Goal: Check status: Check status

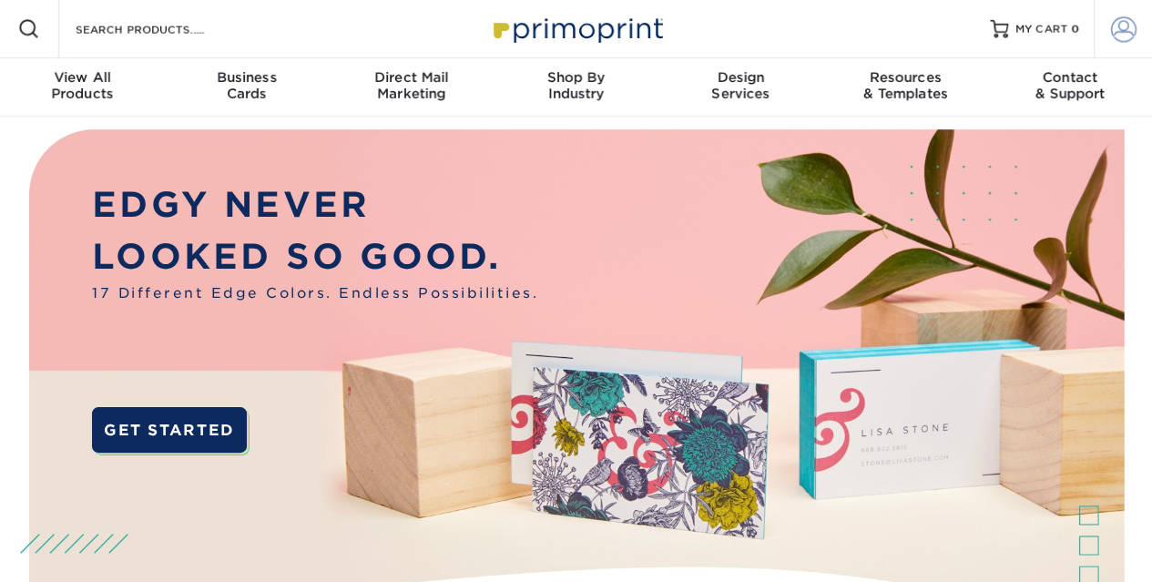
click at [1124, 23] on span at bounding box center [1123, 28] width 25 height 25
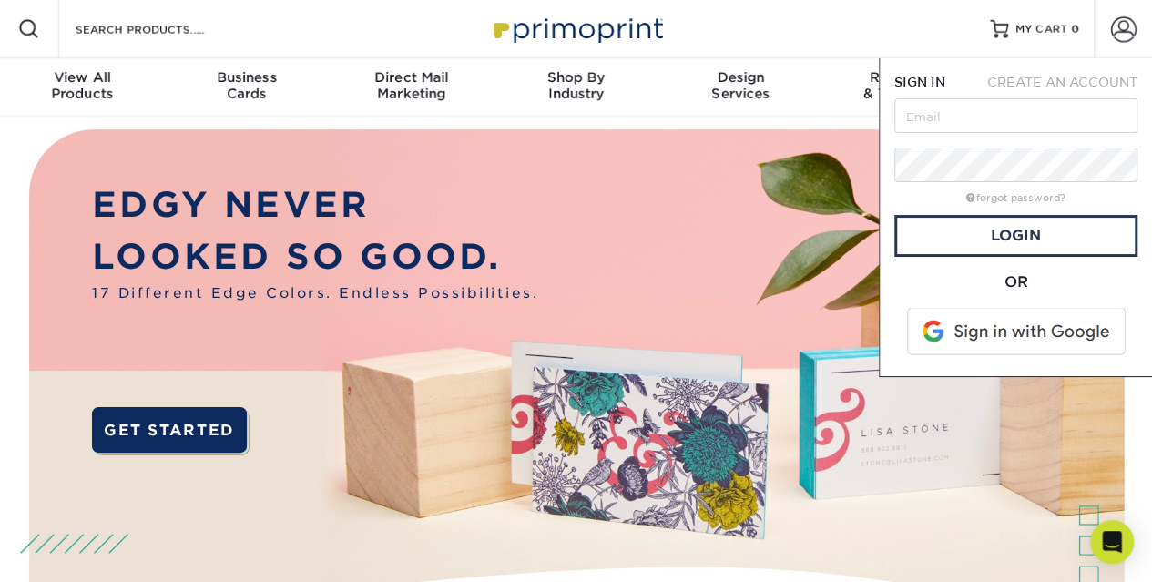
click at [1010, 333] on span at bounding box center [1018, 331] width 232 height 47
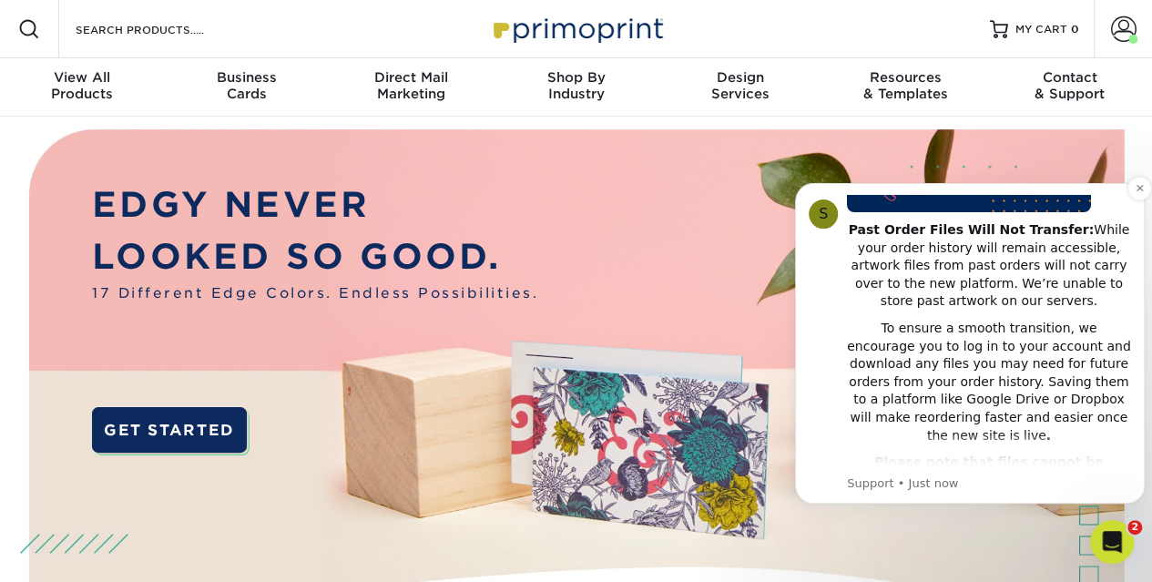
scroll to position [182, 0]
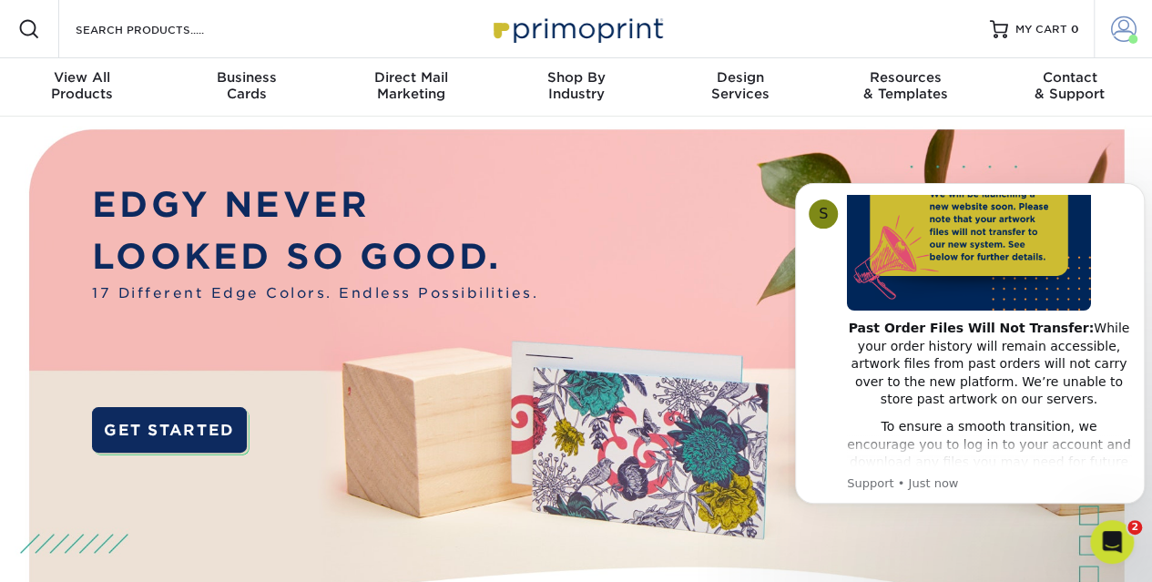
click at [1126, 34] on span at bounding box center [1123, 28] width 25 height 25
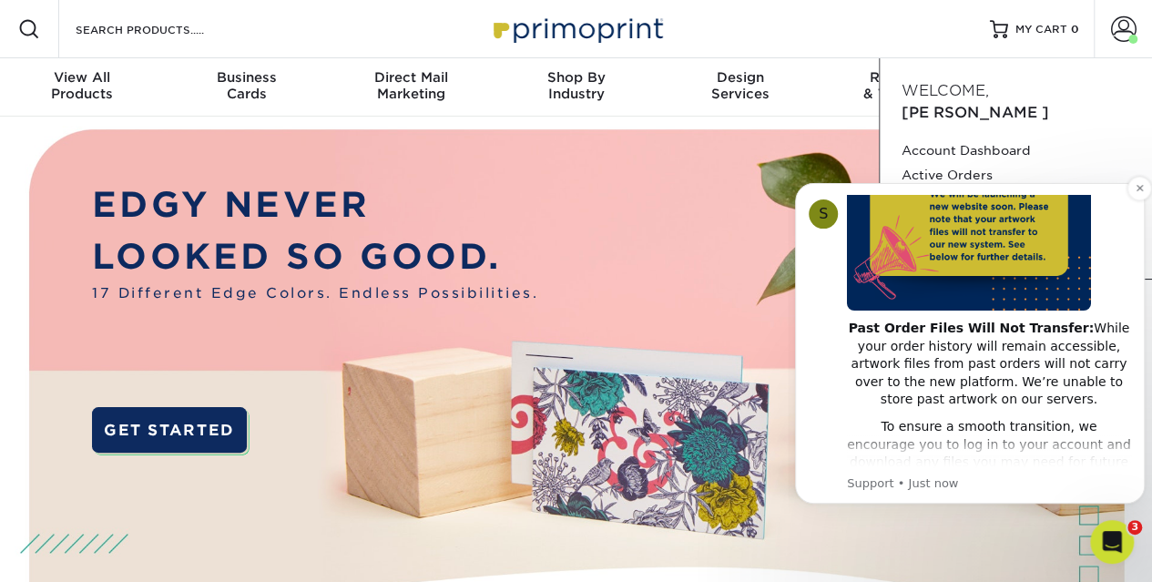
click at [805, 271] on div "S Notice - Account Changes Coming Soon ​ Past Order Files Will Not Transfer: Wh…" at bounding box center [970, 343] width 350 height 321
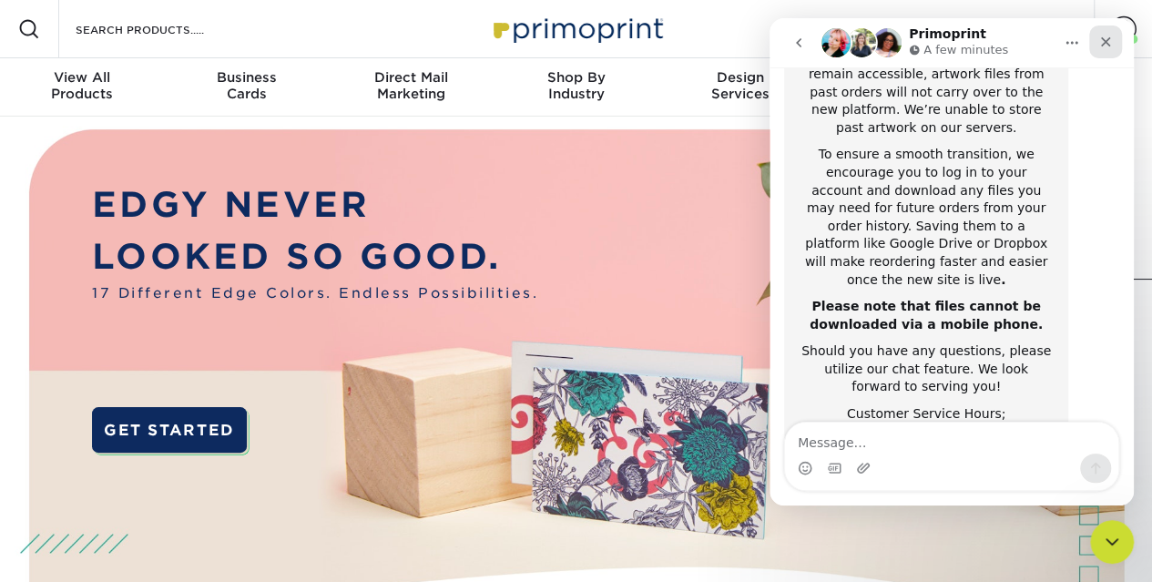
scroll to position [442, 0]
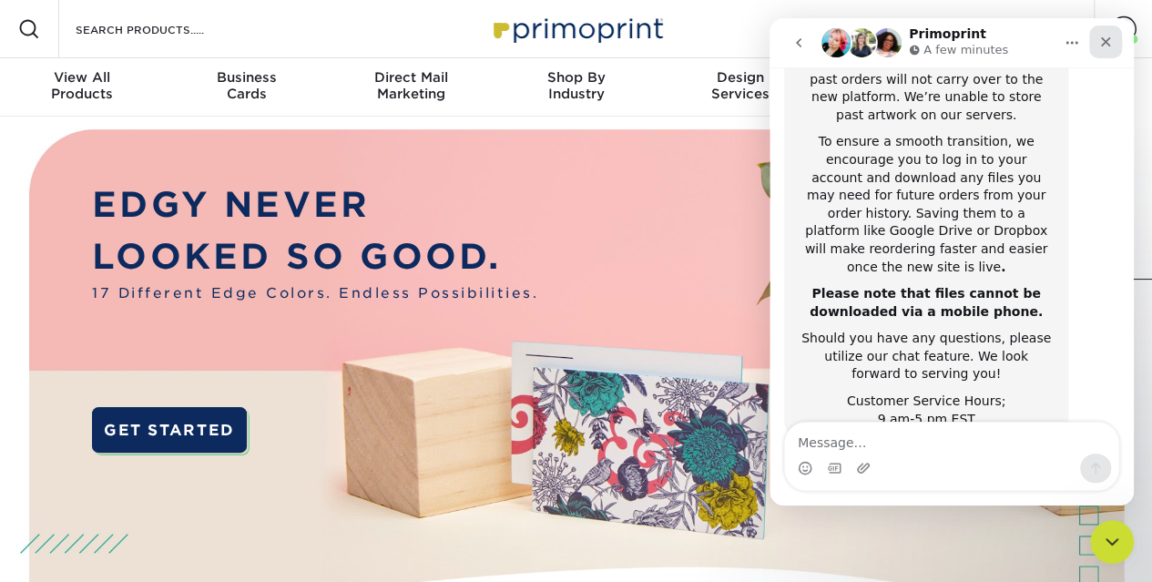
click at [1106, 32] on div "Close" at bounding box center [1105, 41] width 33 height 33
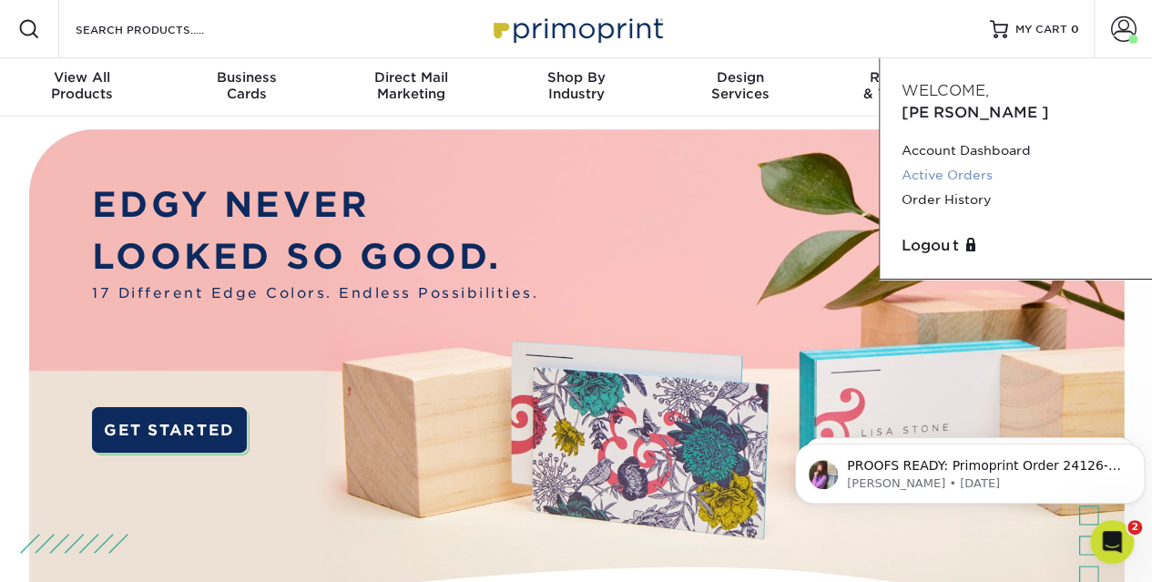
scroll to position [0, 0]
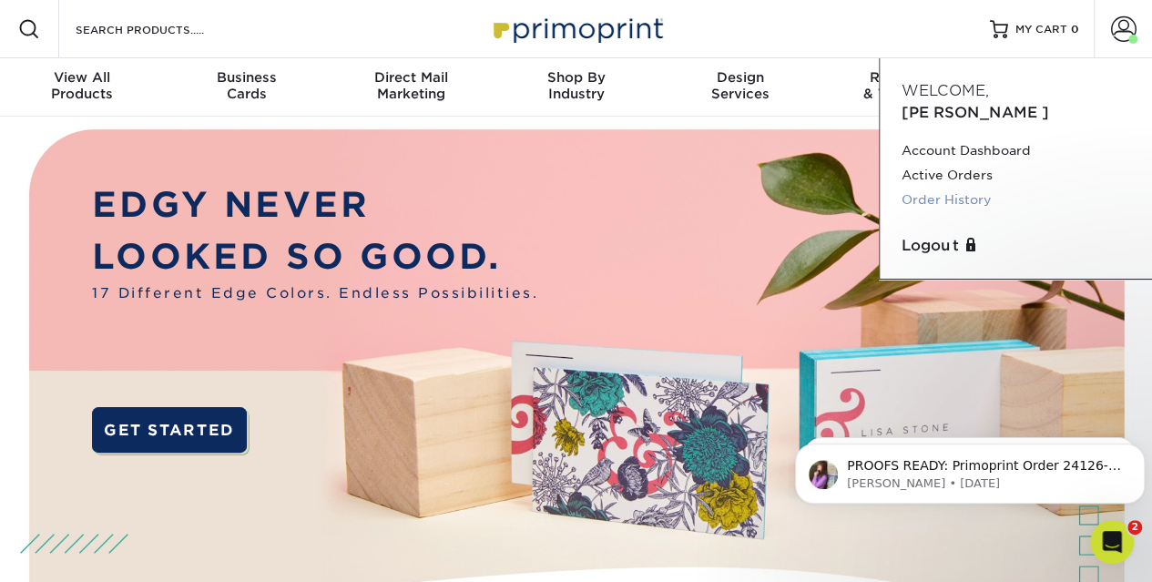
click at [976, 188] on link "Order History" at bounding box center [1016, 200] width 229 height 25
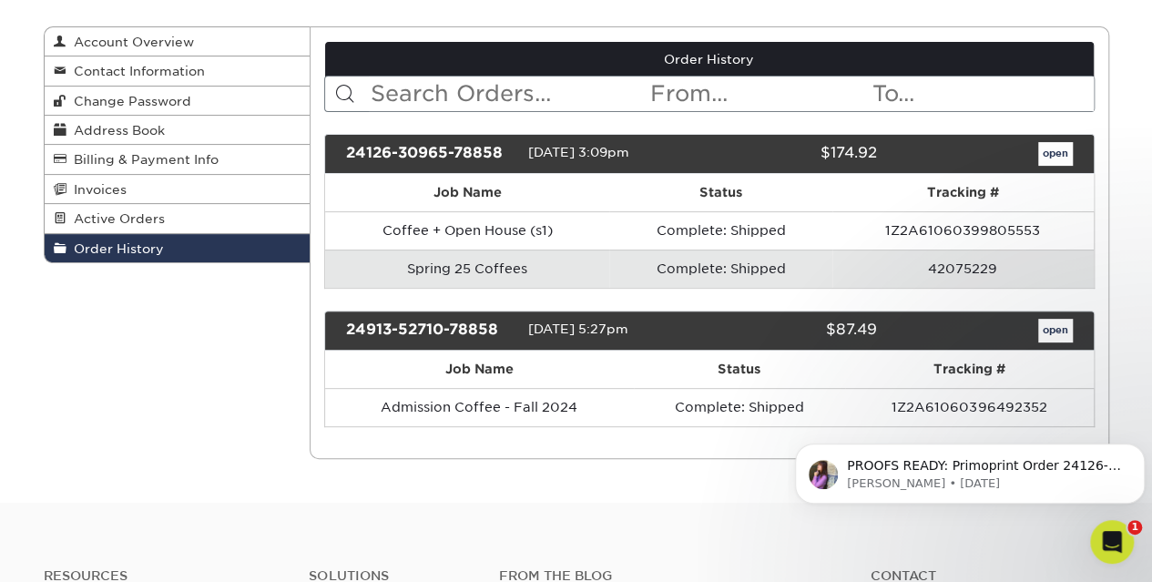
scroll to position [91, 0]
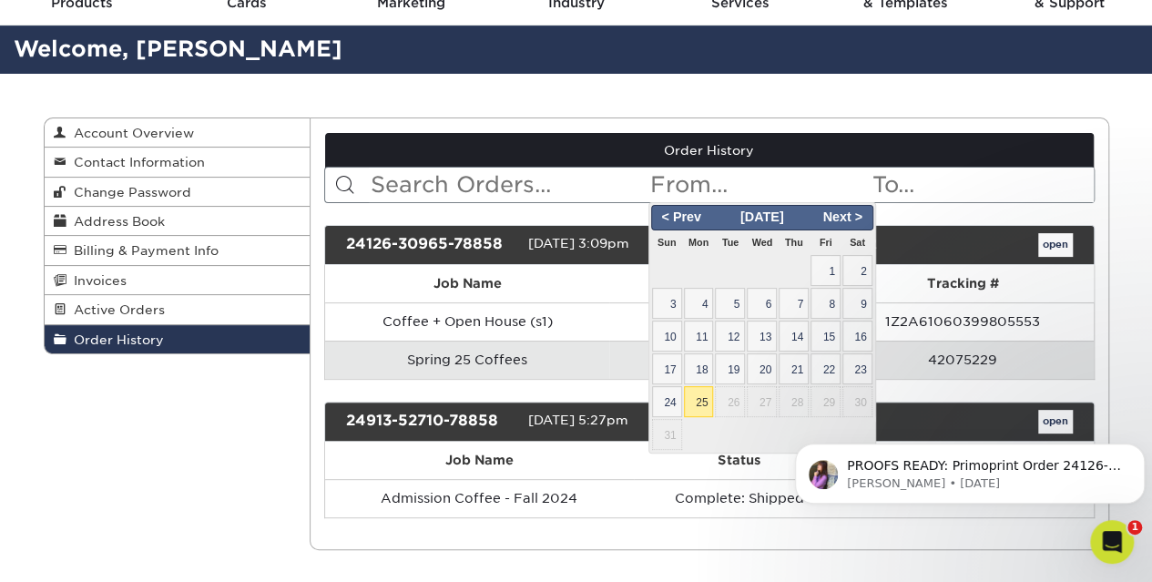
click at [691, 192] on input "text" at bounding box center [759, 185] width 222 height 35
click at [675, 217] on span "< Prev" at bounding box center [682, 218] width 56 height 20
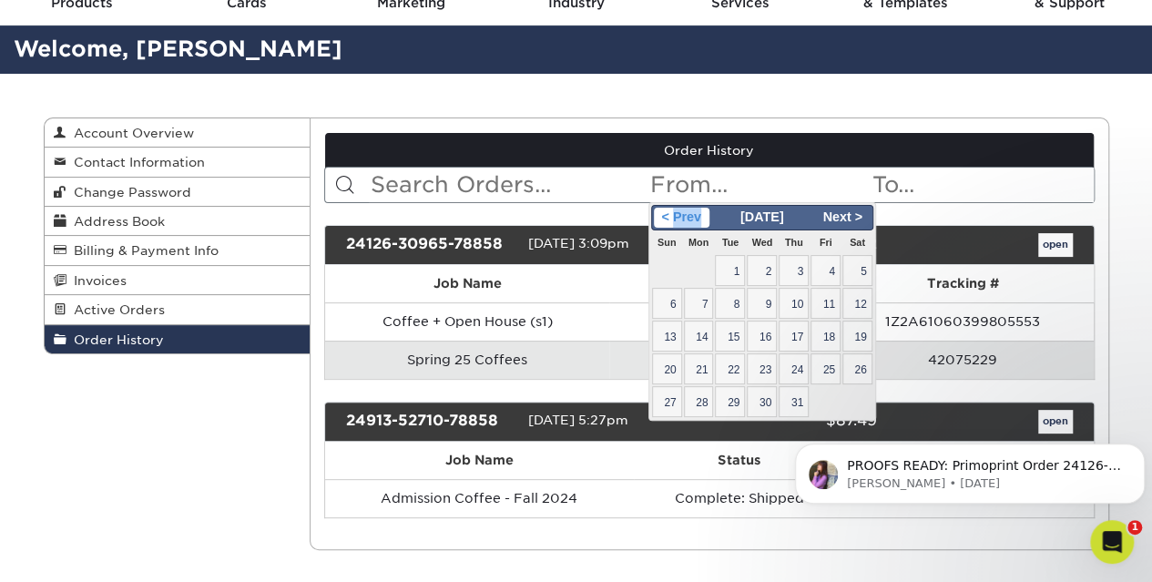
click at [675, 217] on span "< Prev" at bounding box center [682, 218] width 56 height 20
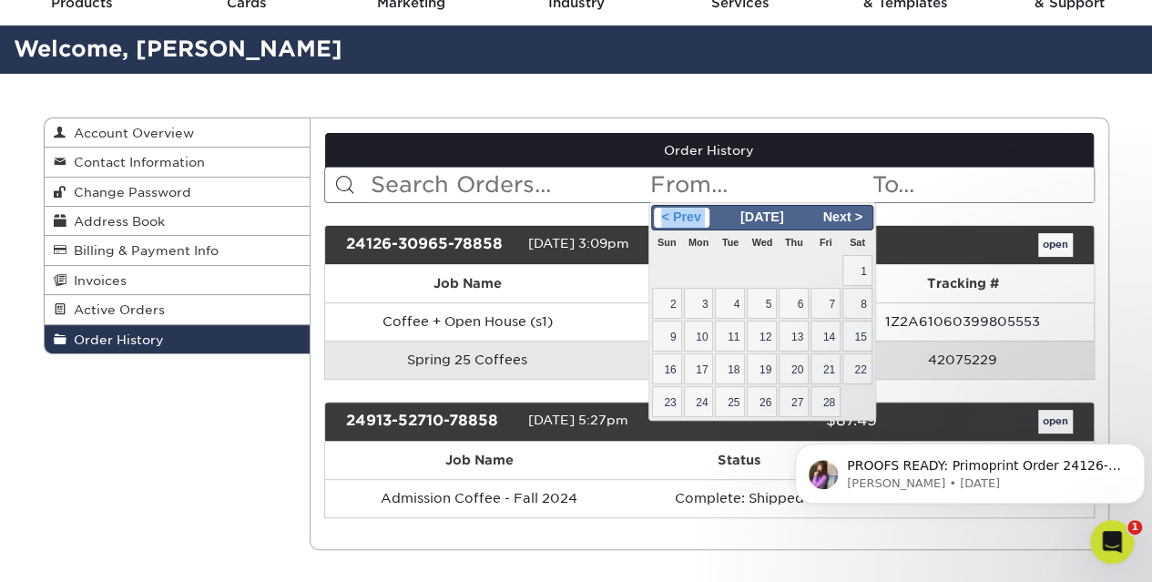
click at [675, 217] on span "< Prev" at bounding box center [682, 218] width 56 height 20
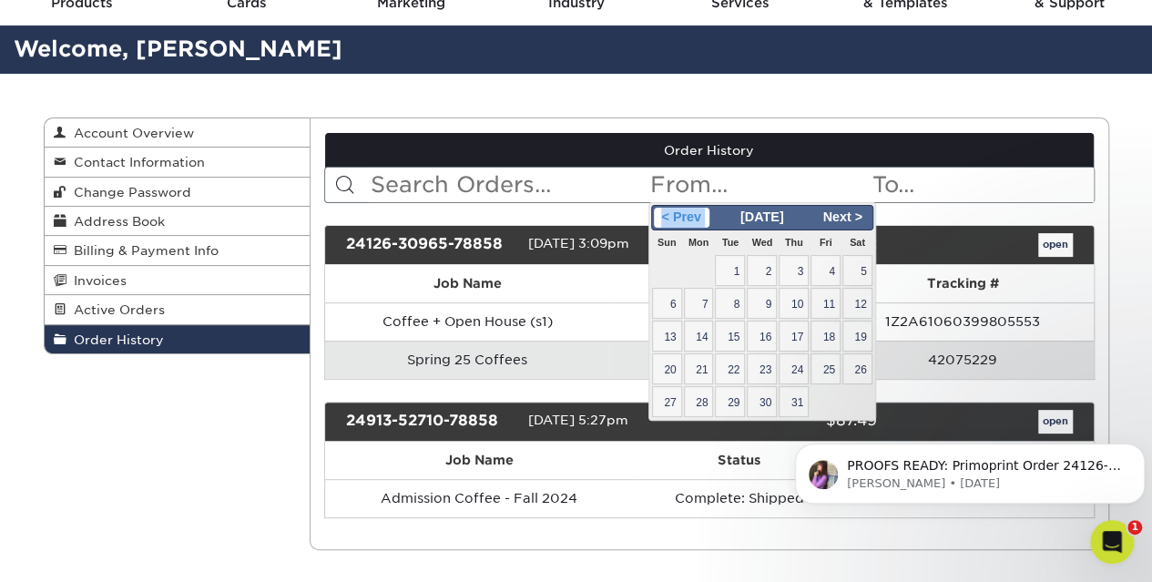
click at [675, 217] on span "< Prev" at bounding box center [682, 218] width 56 height 20
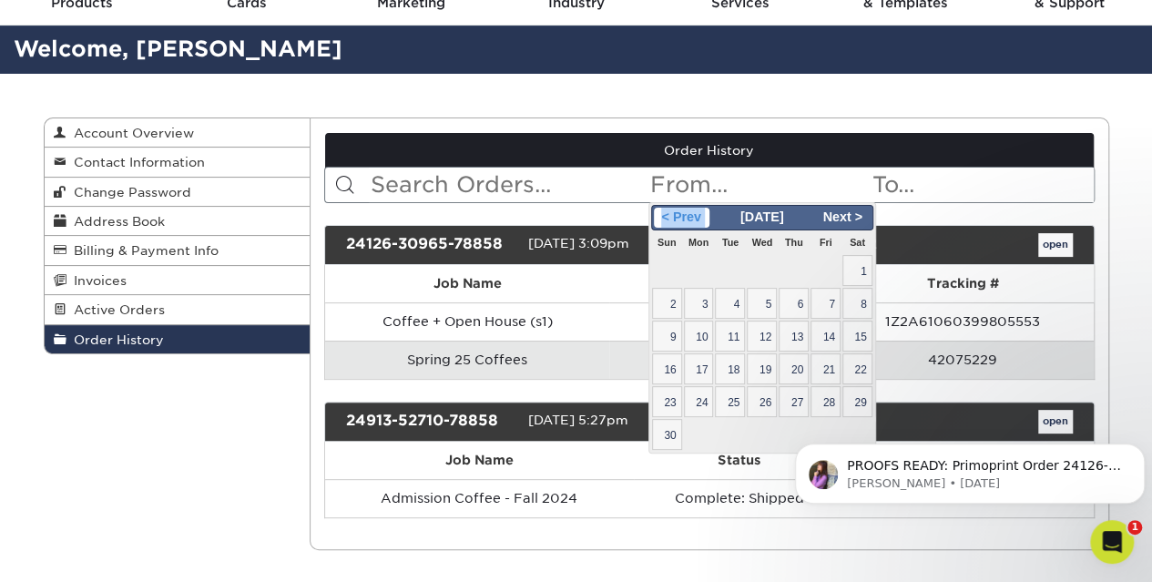
click at [675, 217] on span "< Prev" at bounding box center [682, 218] width 56 height 20
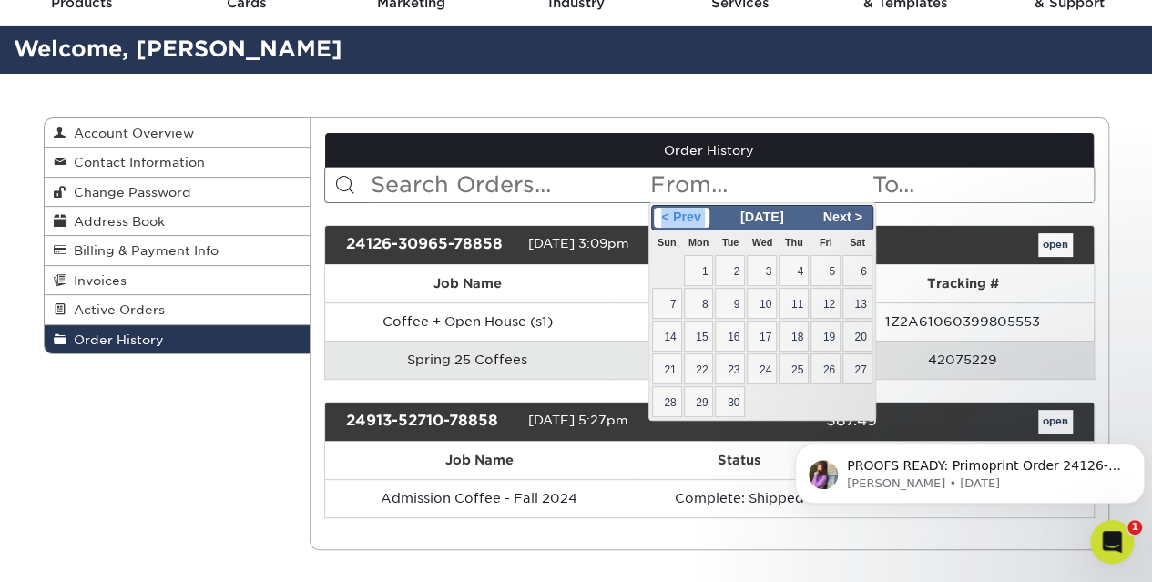
click at [675, 217] on span "< Prev" at bounding box center [682, 218] width 56 height 20
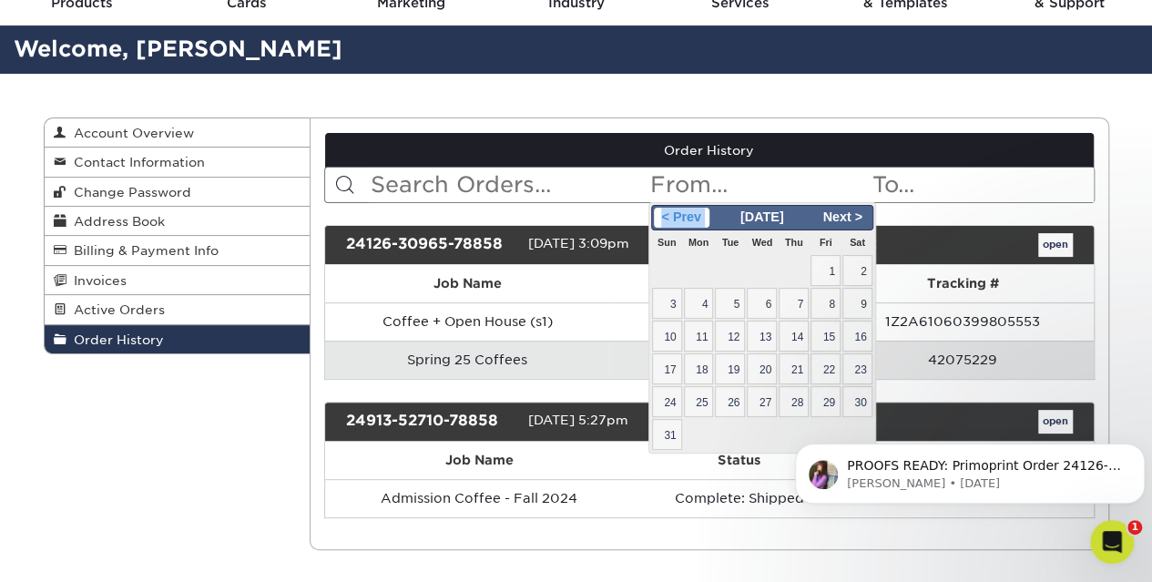
click at [675, 217] on span "< Prev" at bounding box center [682, 218] width 56 height 20
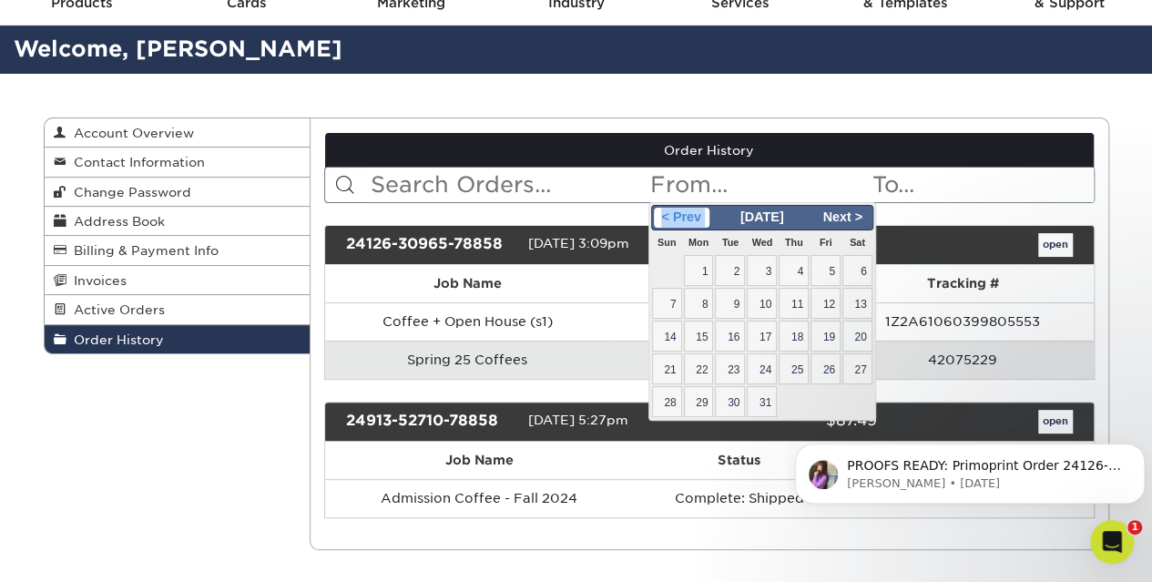
click at [675, 217] on span "< Prev" at bounding box center [682, 218] width 56 height 20
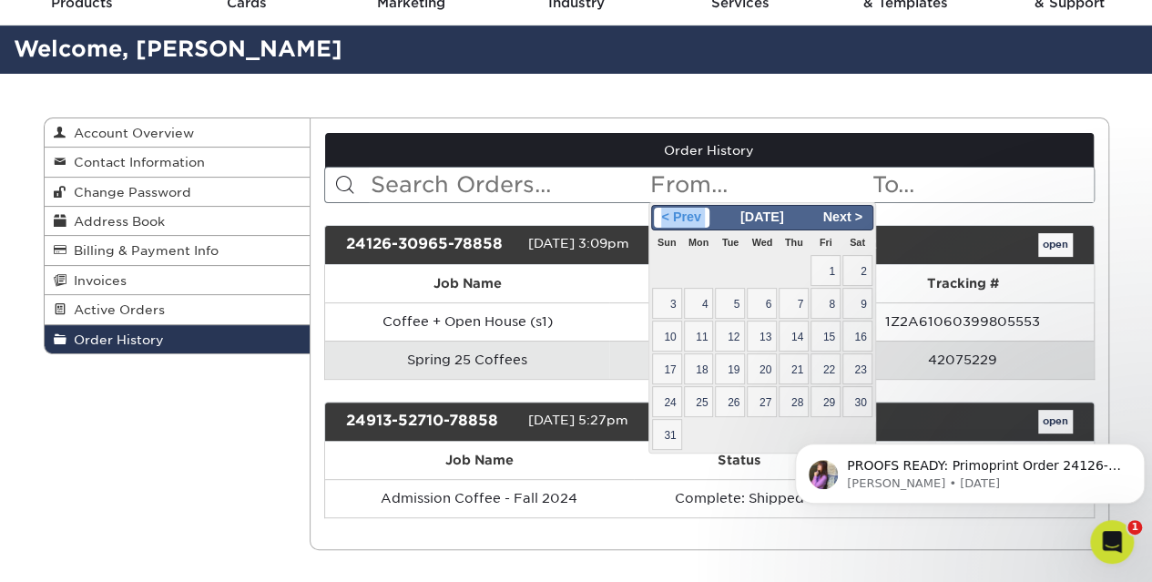
click at [675, 217] on span "< Prev" at bounding box center [682, 218] width 56 height 20
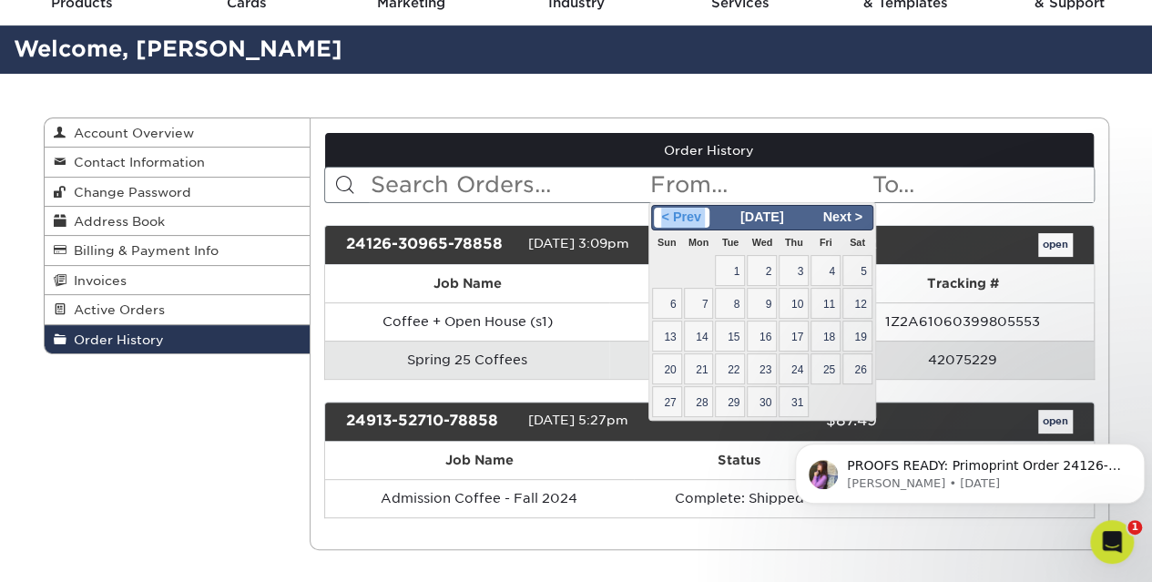
click at [675, 217] on span "< Prev" at bounding box center [682, 218] width 56 height 20
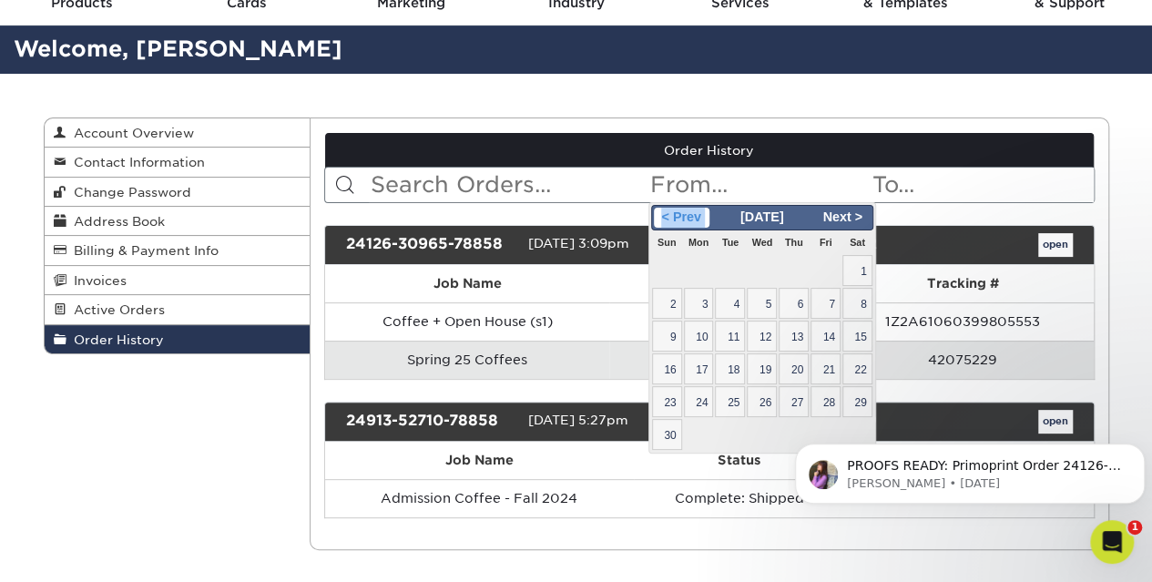
click at [675, 217] on span "< Prev" at bounding box center [682, 218] width 56 height 20
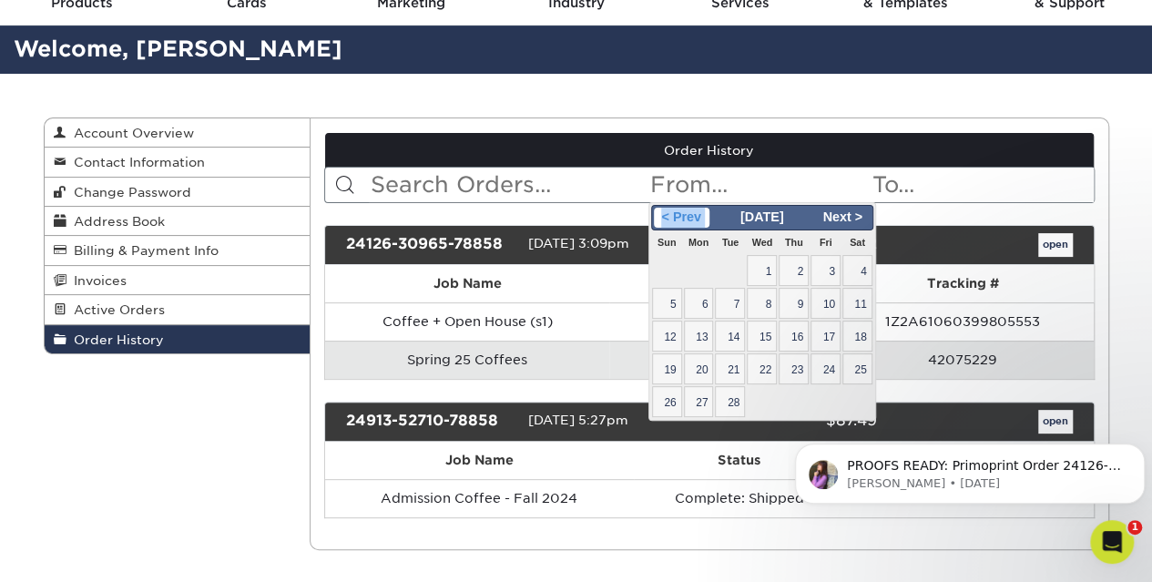
click at [675, 217] on span "< Prev" at bounding box center [682, 218] width 56 height 20
click at [685, 209] on span "< Prev" at bounding box center [682, 218] width 56 height 20
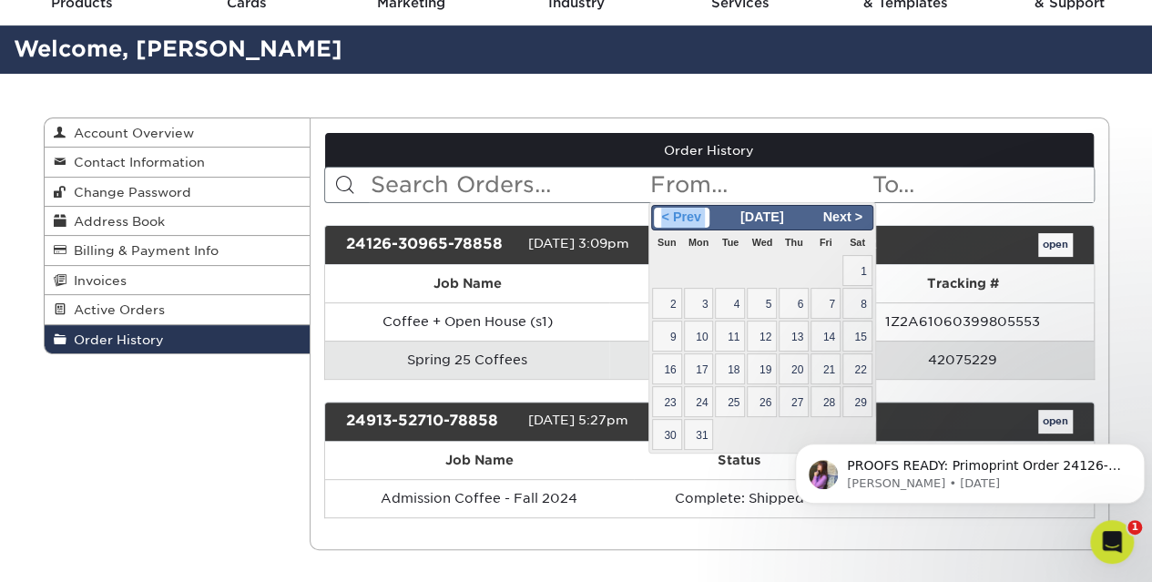
click at [685, 209] on span "< Prev" at bounding box center [682, 218] width 56 height 20
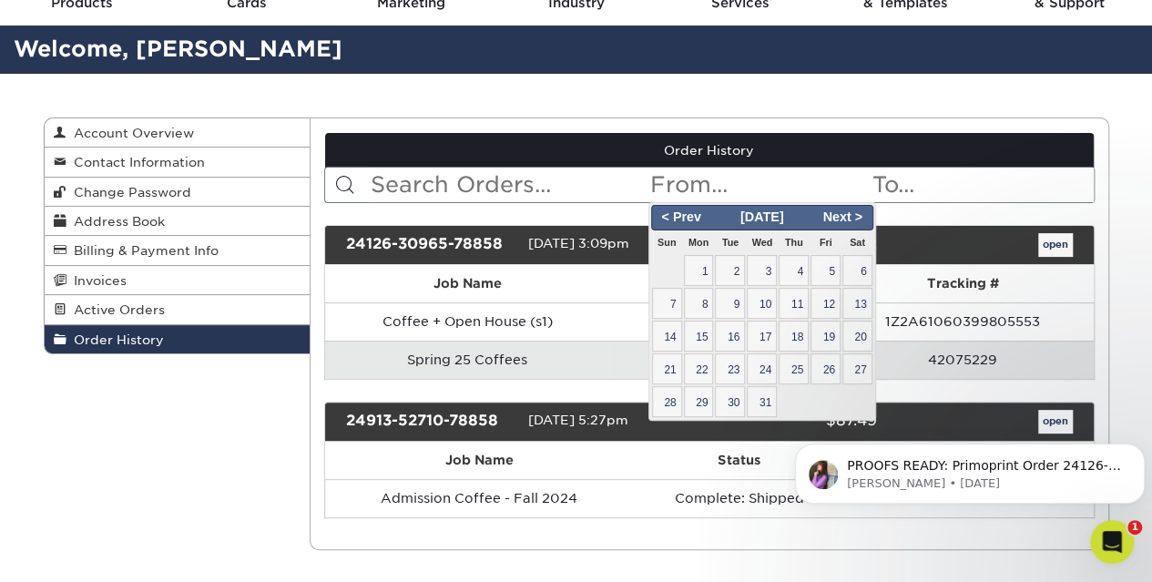
click at [703, 269] on span "1" at bounding box center [699, 270] width 30 height 31
type input "2022-08-01"
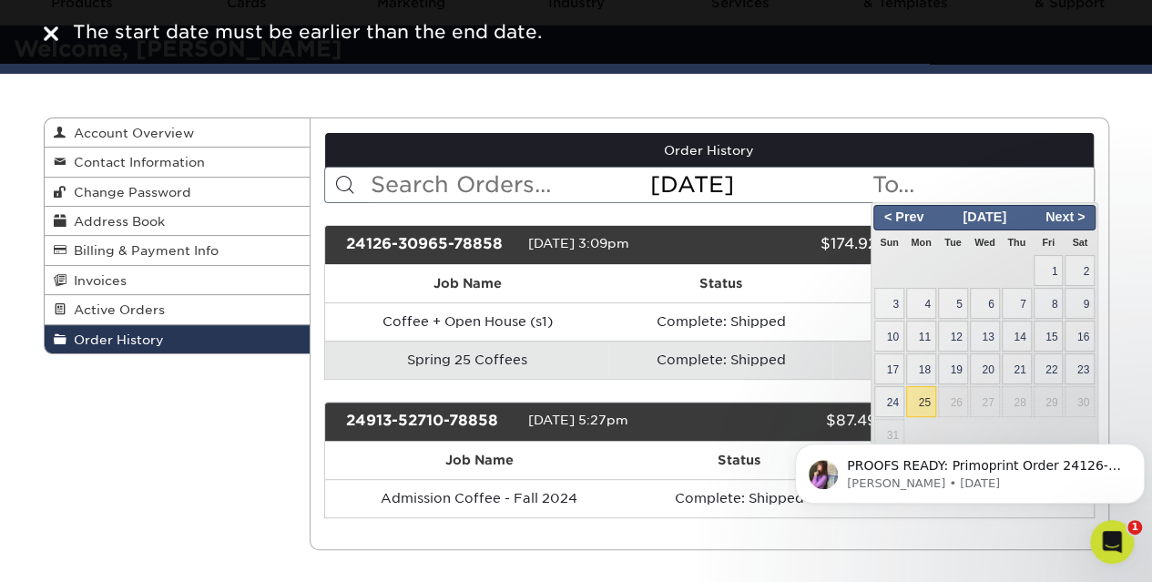
click at [922, 188] on input "text" at bounding box center [982, 185] width 222 height 35
click at [931, 400] on span "25" at bounding box center [921, 401] width 30 height 31
type input "2025-08-25"
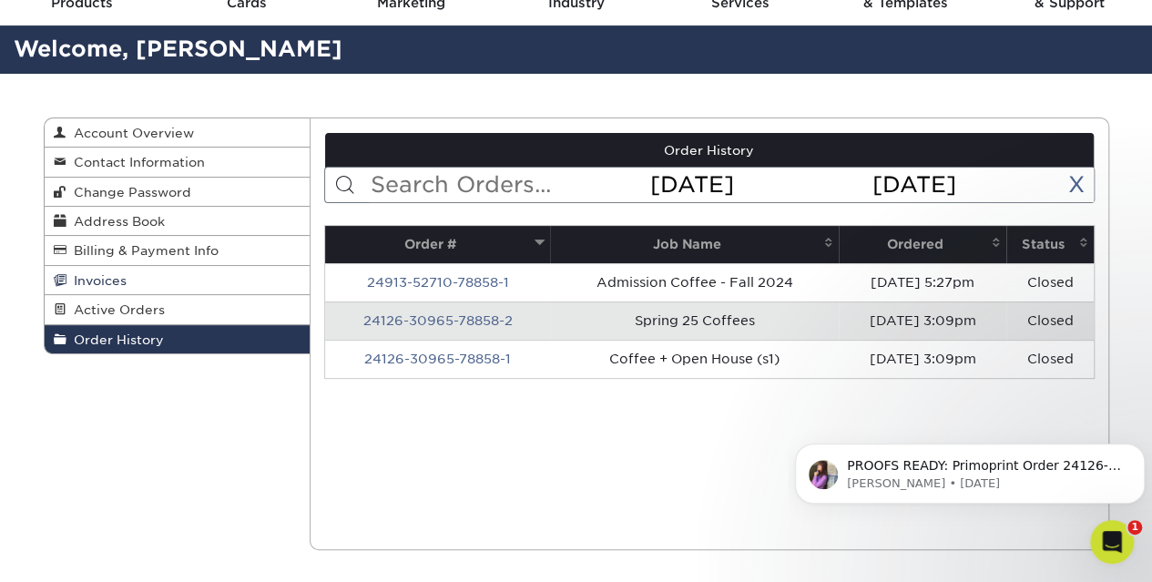
click at [132, 279] on link "Invoices" at bounding box center [178, 280] width 266 height 29
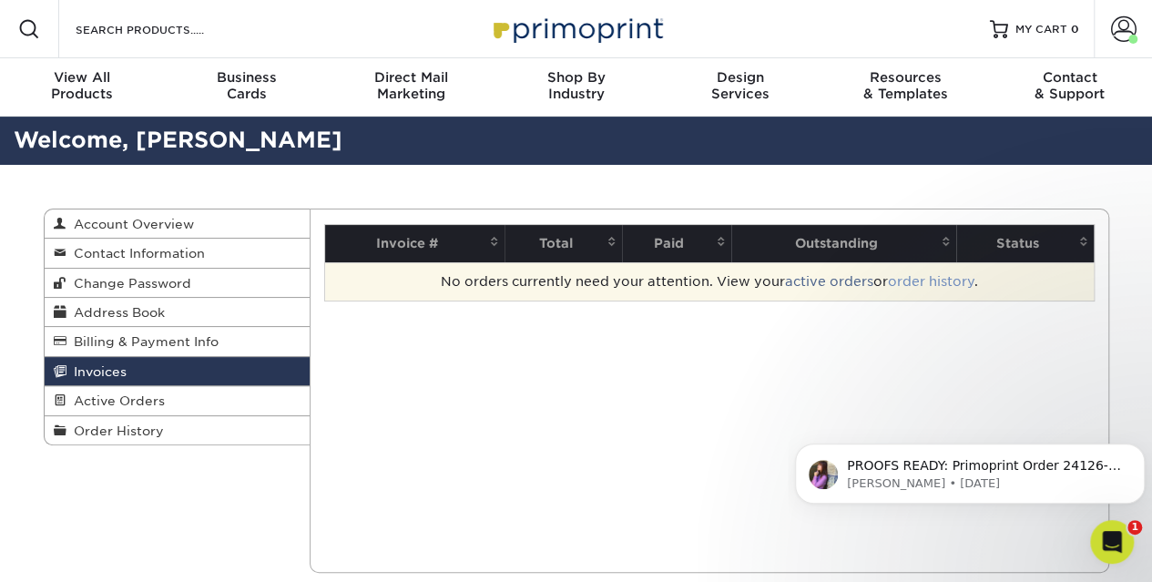
click at [943, 285] on link "order history" at bounding box center [931, 281] width 87 height 15
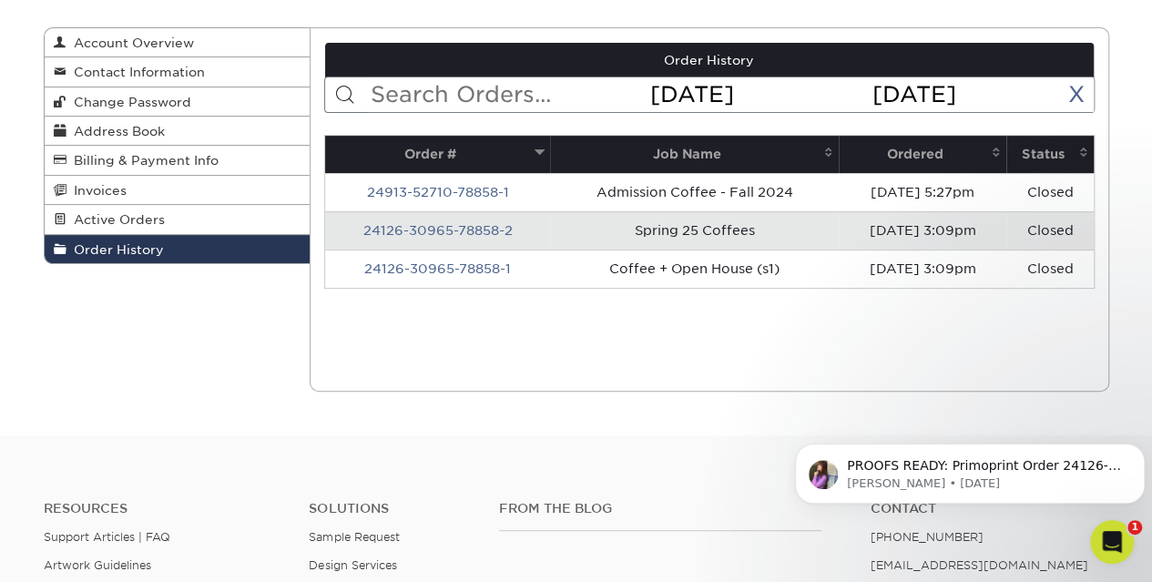
scroll to position [182, 0]
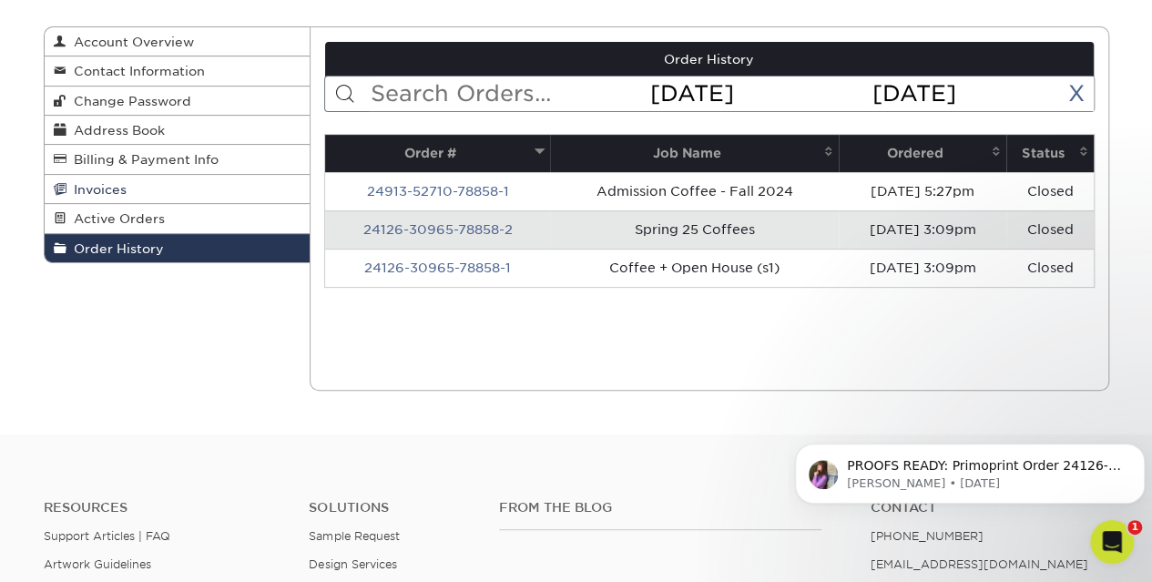
click at [111, 189] on span "Invoices" at bounding box center [96, 189] width 60 height 15
